Goal: Task Accomplishment & Management: Manage account settings

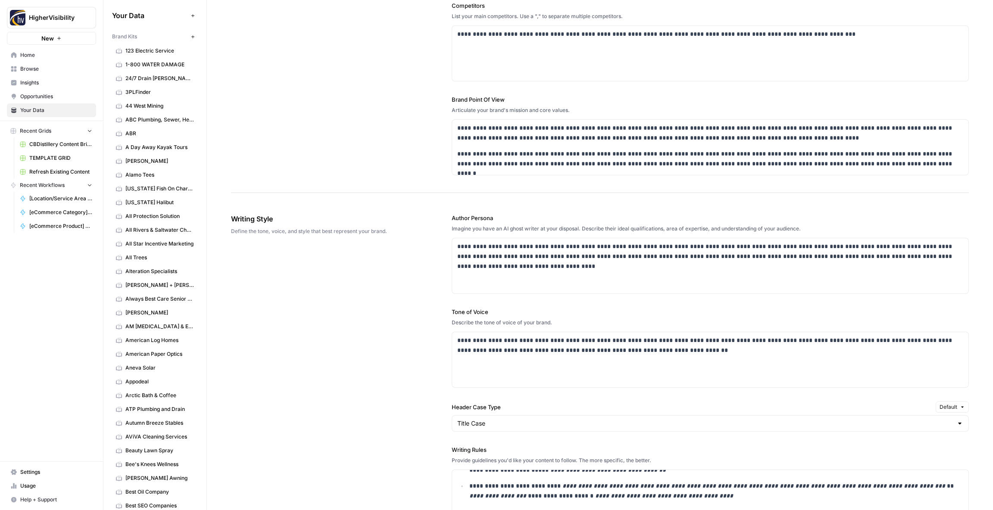
scroll to position [307, 0]
click at [516, 263] on p "**********" at bounding box center [710, 255] width 506 height 29
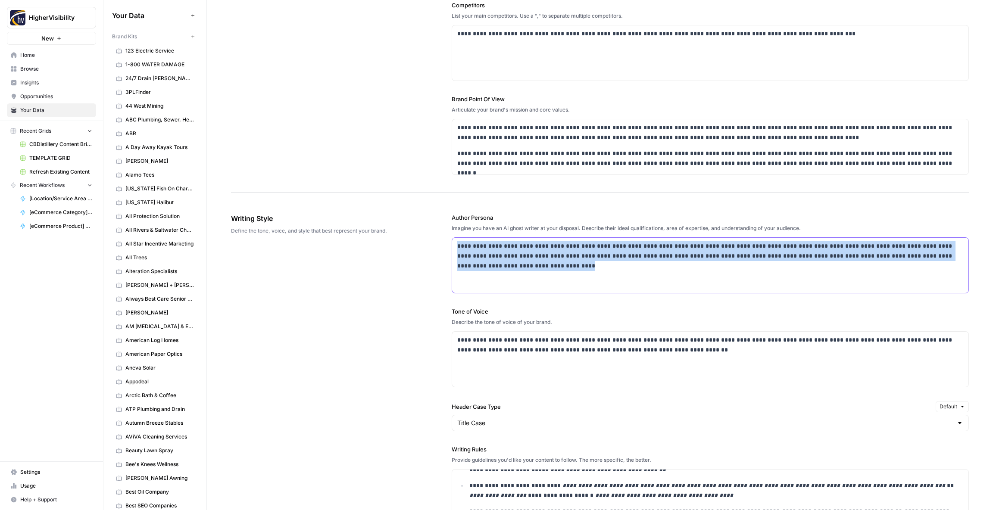
click at [517, 263] on p "**********" at bounding box center [710, 255] width 506 height 29
paste div
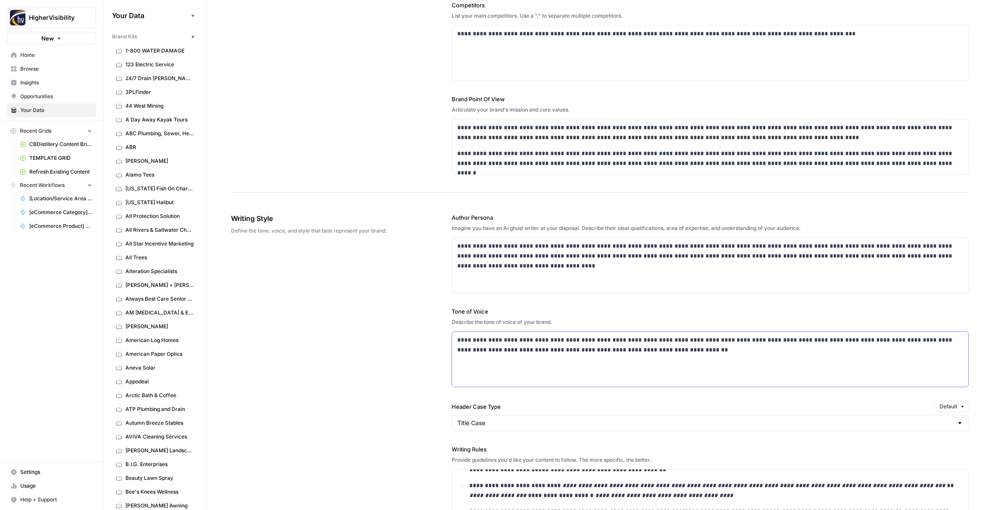
click at [510, 346] on p "**********" at bounding box center [710, 345] width 506 height 20
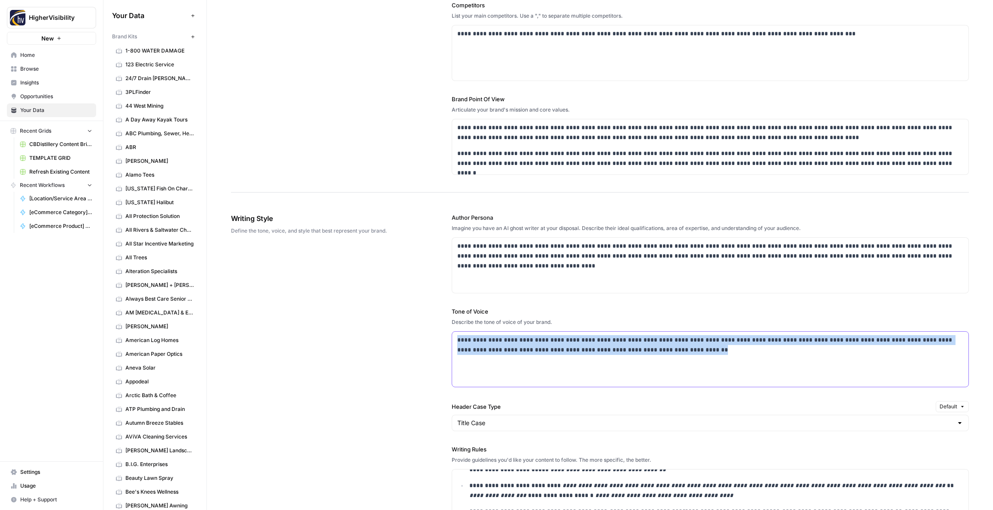
click at [510, 347] on p "**********" at bounding box center [710, 345] width 506 height 20
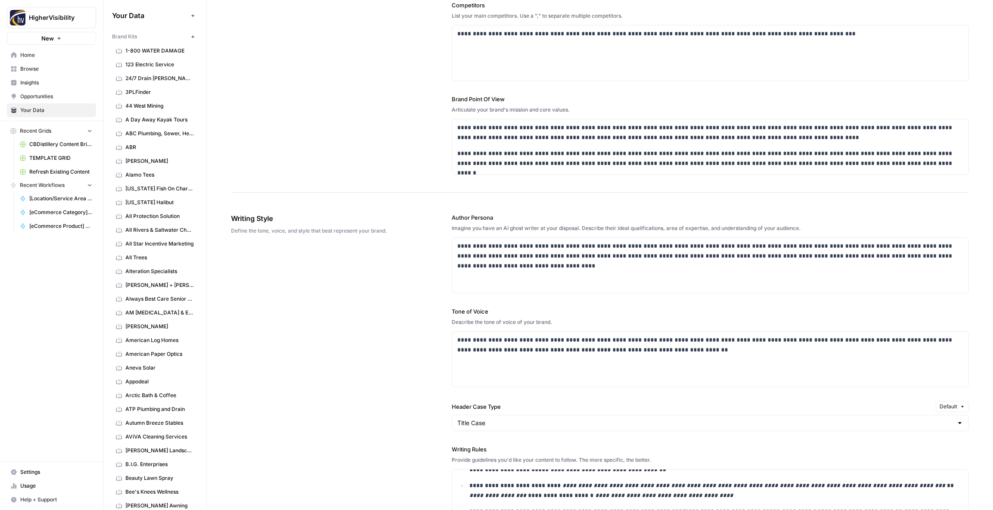
click at [419, 395] on div "**********" at bounding box center [600, 451] width 738 height 510
click at [476, 374] on h3 at bounding box center [710, 371] width 506 height 10
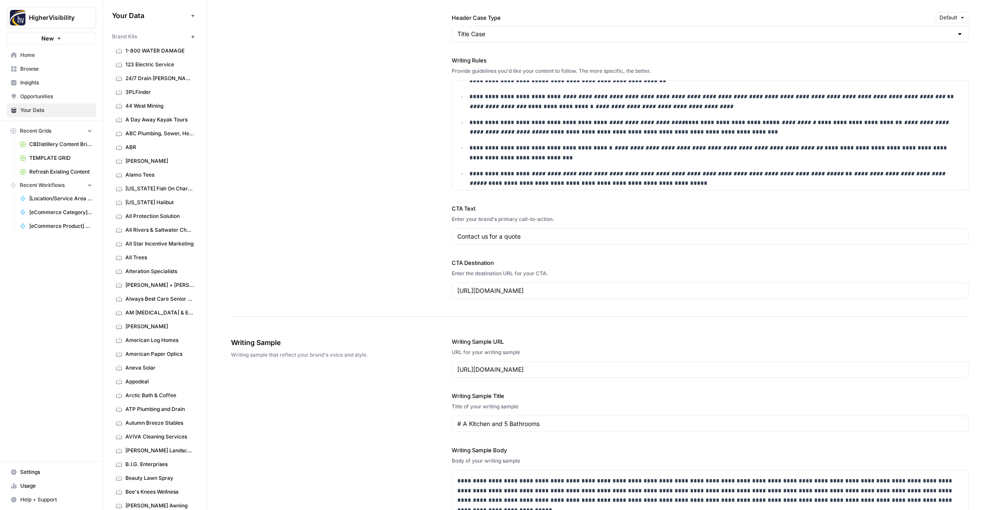
scroll to position [999, 0]
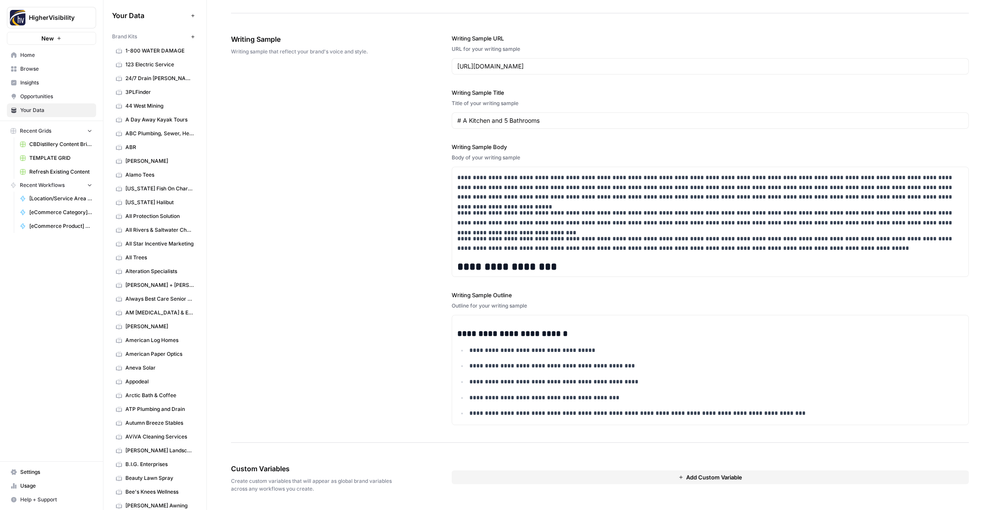
click at [626, 472] on button "Add Custom Variable" at bounding box center [710, 478] width 517 height 14
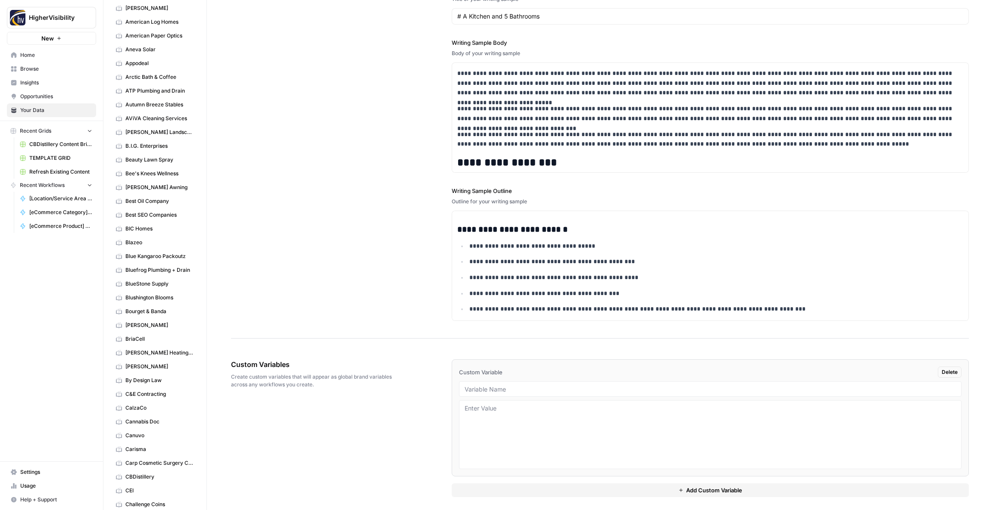
scroll to position [1108, 0]
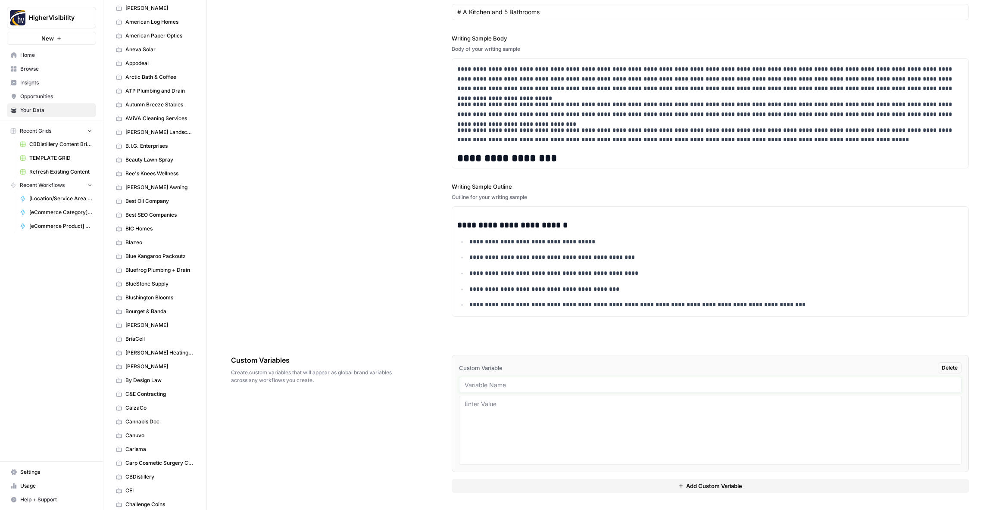
click at [511, 385] on input "text" at bounding box center [709, 385] width 491 height 8
paste input "Case Studies"
type input "Case Studies"
click at [430, 418] on div "Custom Variables Create custom variables that will appear as global brand varia…" at bounding box center [600, 424] width 738 height 172
click at [486, 486] on button "Add Custom Variable" at bounding box center [710, 486] width 517 height 14
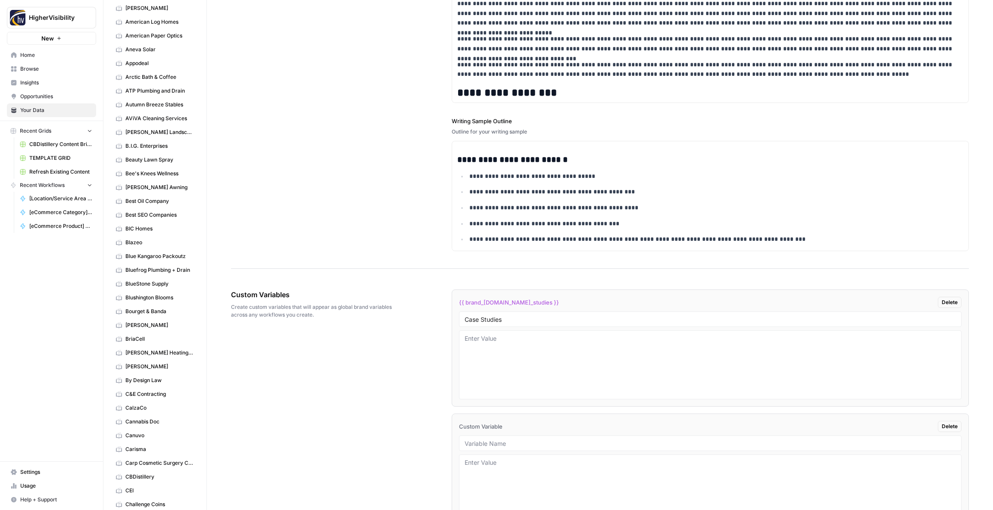
scroll to position [1232, 0]
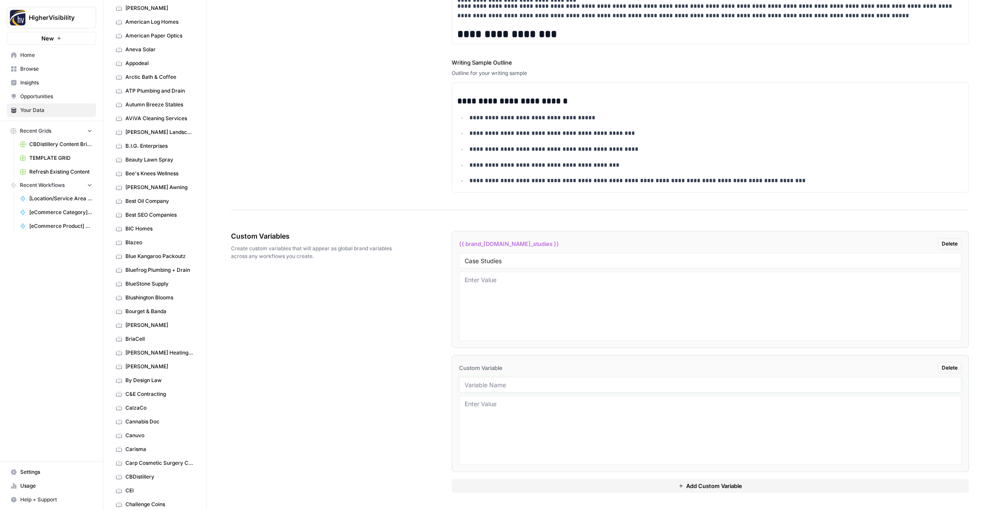
click at [490, 384] on input "text" at bounding box center [709, 385] width 491 height 8
paste input "Testimonials"
type input "Testimonials"
click at [514, 487] on button "Add Custom Variable" at bounding box center [710, 486] width 517 height 14
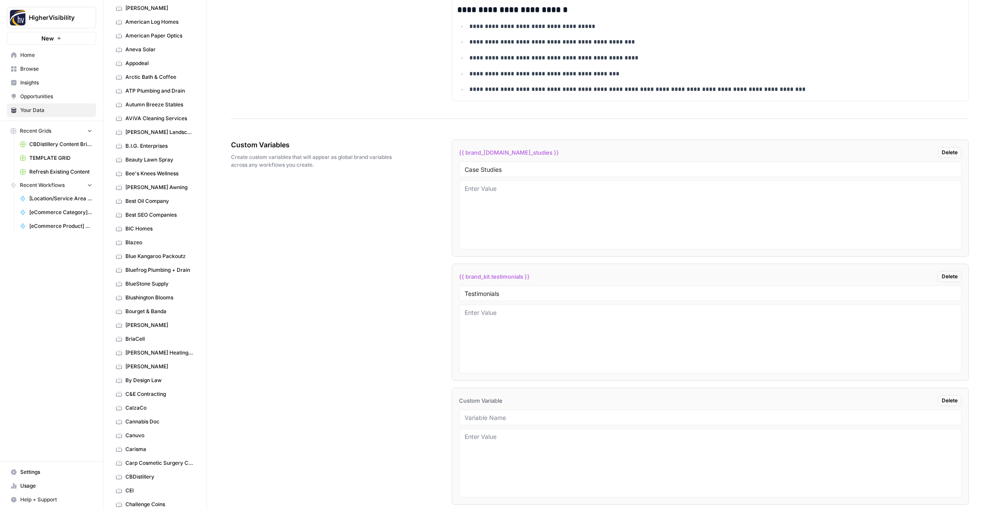
scroll to position [1356, 0]
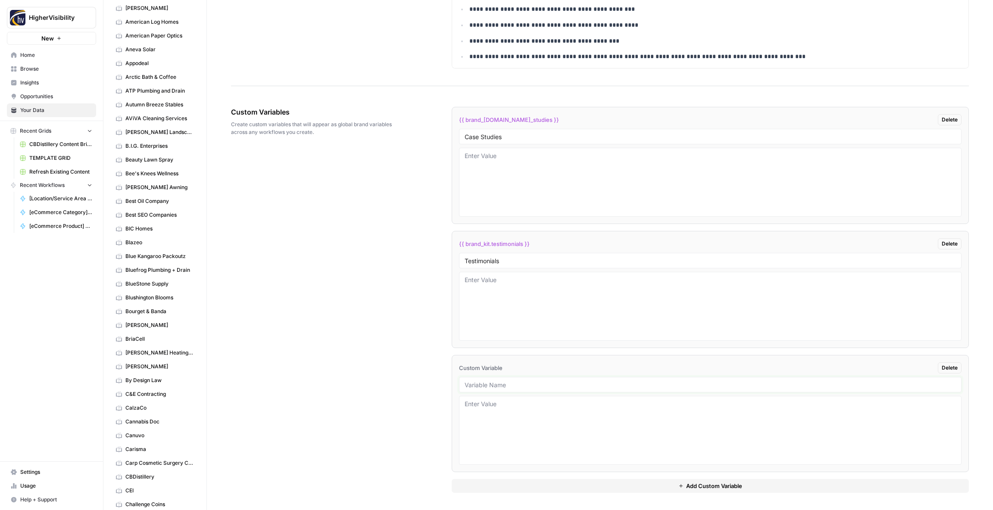
click at [490, 387] on input "text" at bounding box center [709, 385] width 491 height 8
paste input "Word Count"
type input "Word Count"
click at [545, 483] on button "Add Custom Variable" at bounding box center [710, 486] width 517 height 14
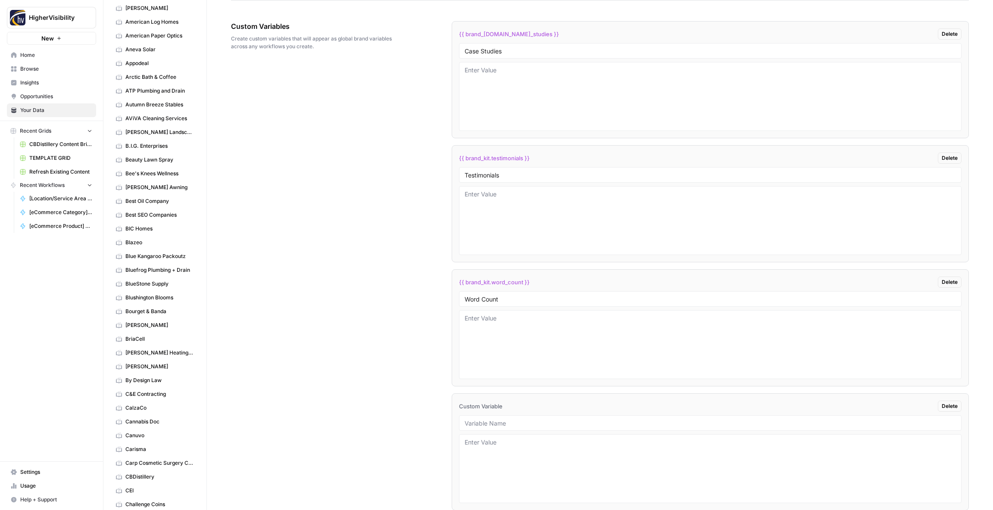
scroll to position [1480, 0]
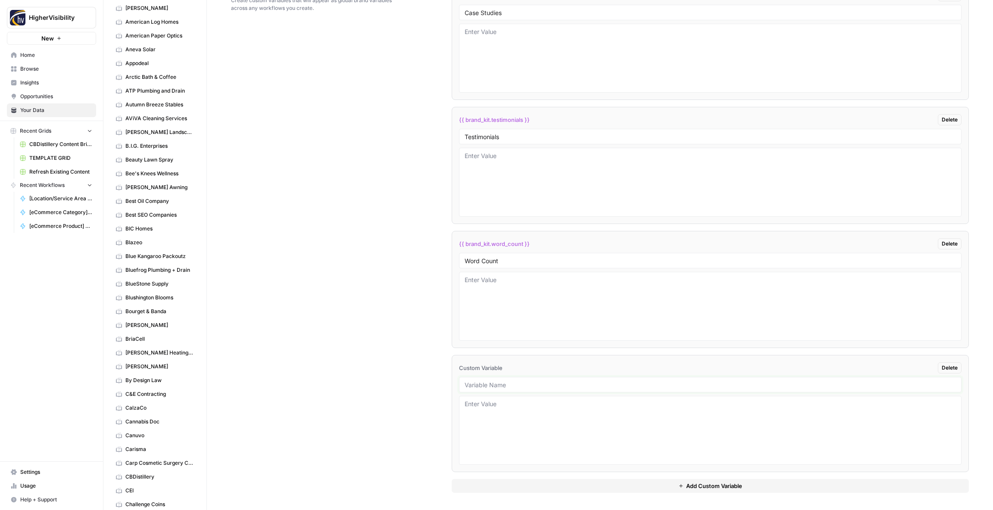
click at [483, 385] on input "text" at bounding box center [709, 385] width 491 height 8
paste input "Custom Location Page Outline"
type input "Custom Location Page Outline"
click at [564, 483] on button "Add Custom Variable" at bounding box center [710, 486] width 517 height 14
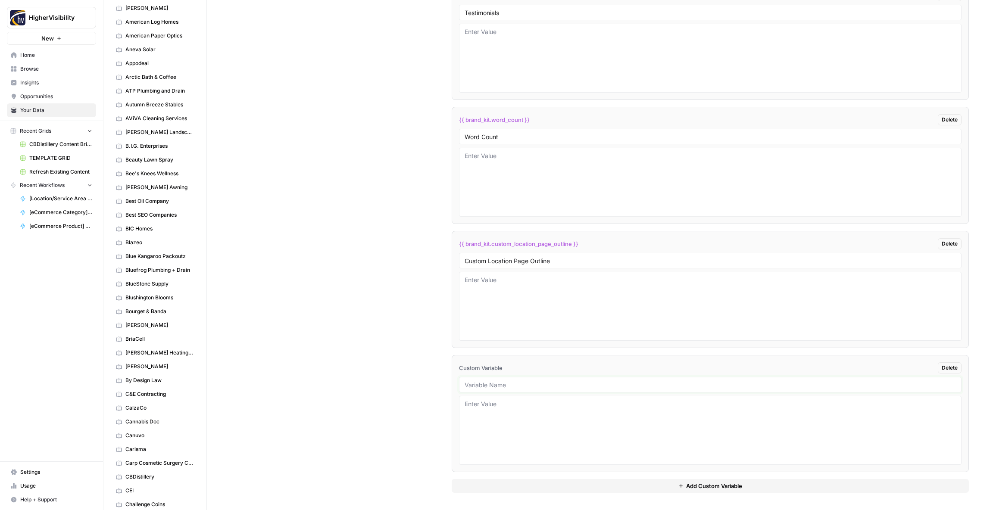
click at [504, 387] on input "text" at bounding box center [709, 385] width 491 height 8
paste input "Industry"
type input "Industry"
click at [538, 486] on button "Add Custom Variable" at bounding box center [710, 486] width 517 height 14
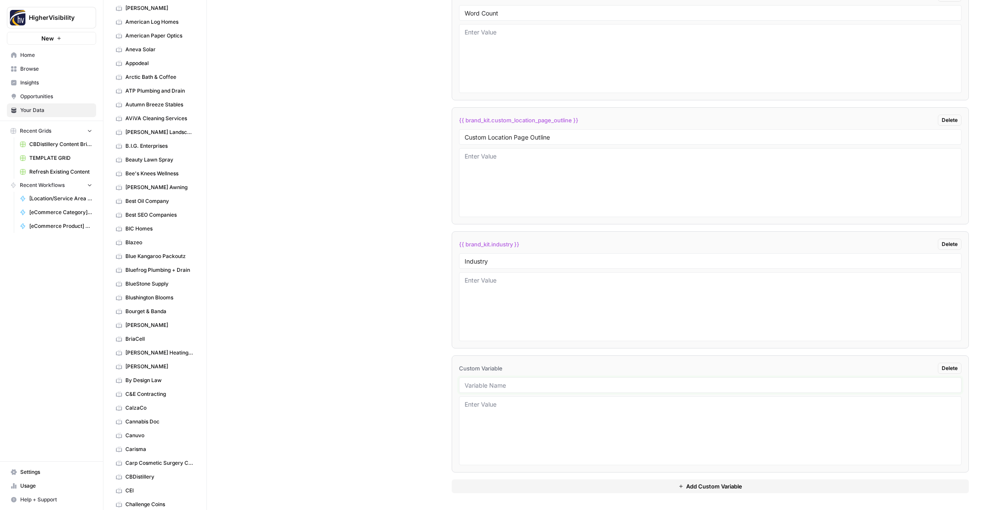
click at [508, 386] on input "text" at bounding box center [709, 385] width 491 height 8
paste input "Location Page Services"
type input "Location Page Services"
click at [355, 349] on div "Custom Variables Create custom variables that will appear as global brand varia…" at bounding box center [600, 114] width 738 height 793
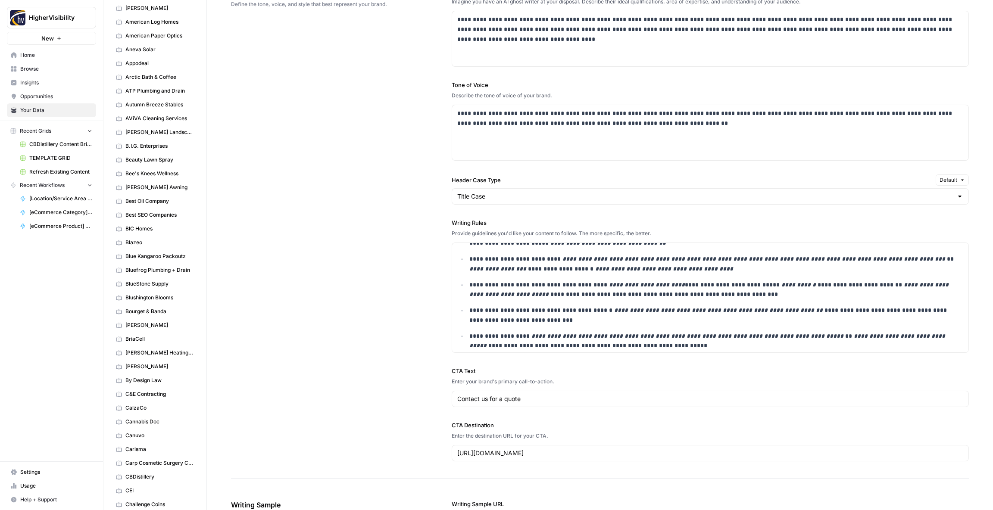
scroll to position [0, 0]
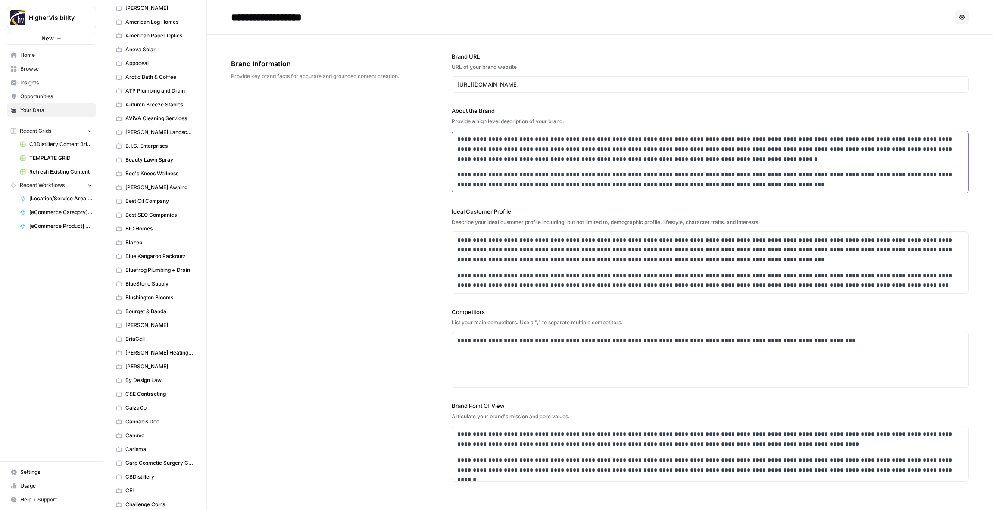
click at [518, 146] on p "**********" at bounding box center [710, 148] width 506 height 29
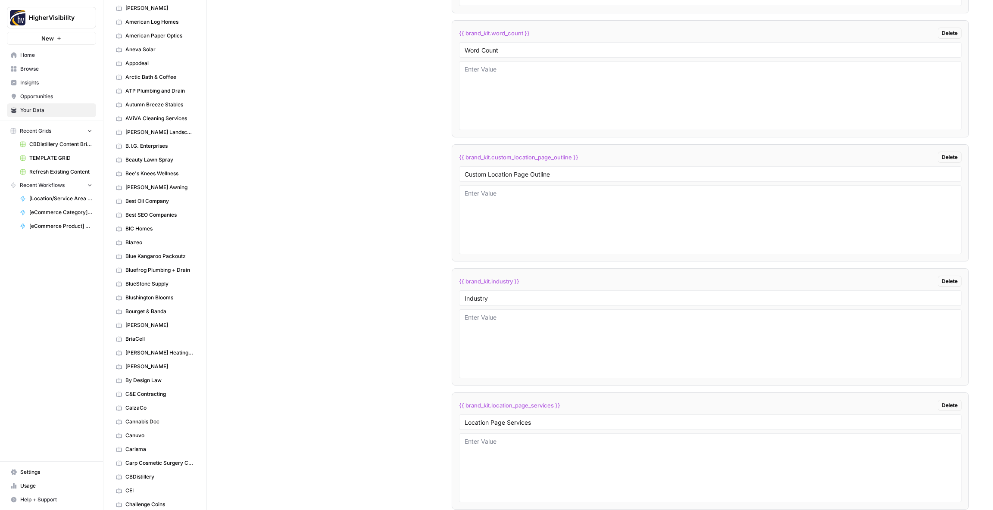
scroll to position [1728, 0]
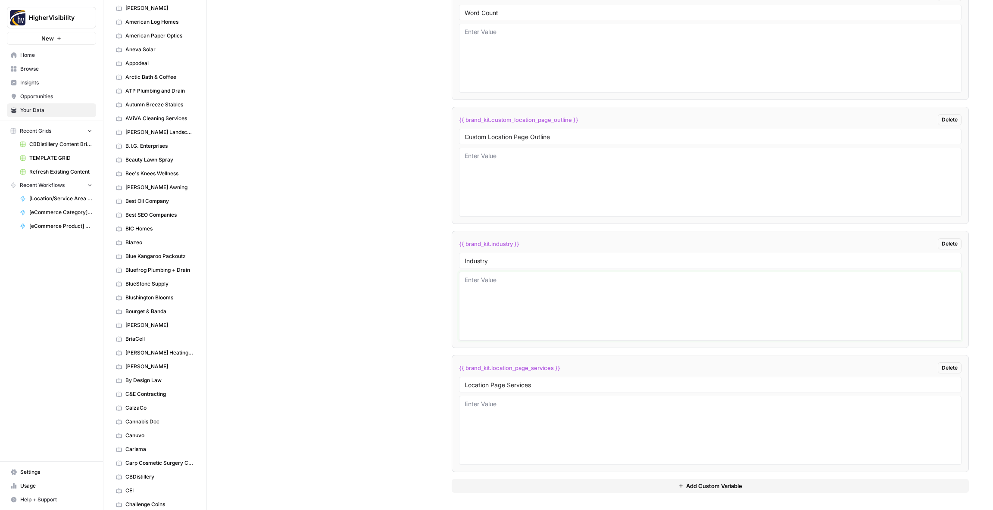
click at [480, 303] on textarea at bounding box center [709, 306] width 491 height 61
type textarea "Home builder and Contractor"
click at [315, 258] on div "Custom Variables Create custom variables that will appear as global brand varia…" at bounding box center [600, 113] width 738 height 793
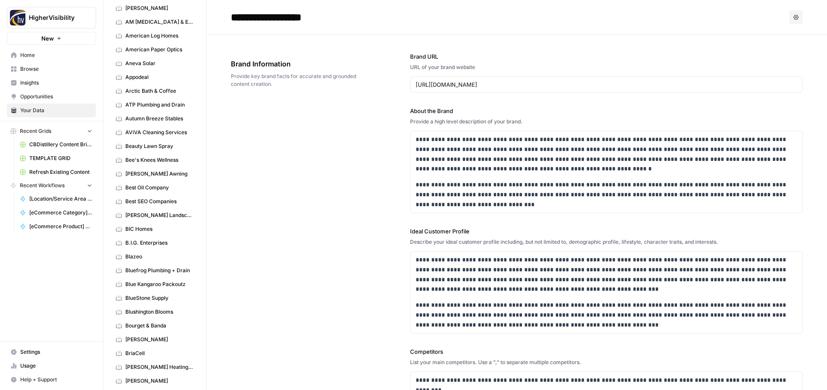
scroll to position [410, 0]
